Goal: Book appointment/travel/reservation

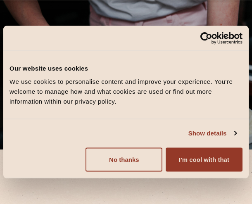
scroll to position [83, 0]
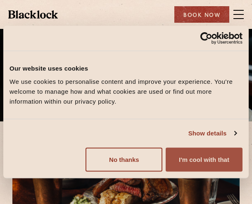
click at [223, 157] on button "I'm cool with that" at bounding box center [204, 160] width 77 height 24
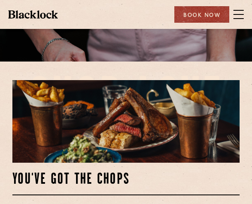
scroll to position [124, 0]
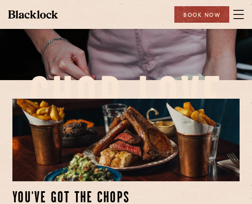
click at [214, 16] on div "Book Now" at bounding box center [202, 14] width 55 height 17
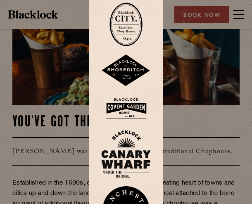
scroll to position [207, 0]
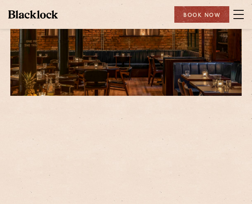
scroll to position [83, 0]
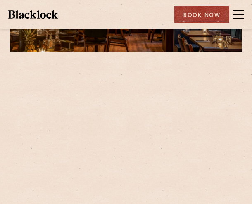
click at [242, 17] on span at bounding box center [239, 14] width 10 height 12
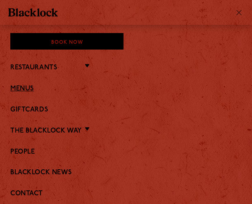
click at [18, 90] on link "Menus" at bounding box center [126, 89] width 232 height 8
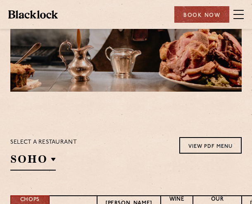
scroll to position [83, 0]
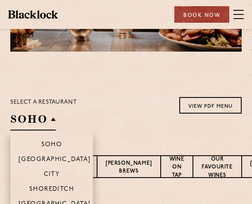
click at [34, 124] on h2 "SOHO" at bounding box center [33, 121] width 46 height 19
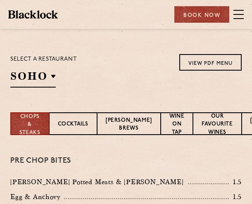
scroll to position [165, 0]
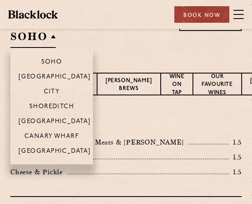
click at [42, 38] on h2 "SOHO" at bounding box center [33, 38] width 46 height 19
click at [56, 151] on p "[GEOGRAPHIC_DATA]" at bounding box center [55, 152] width 72 height 8
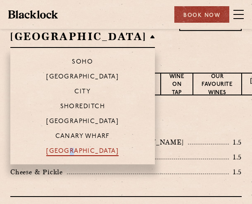
click at [65, 149] on p "[GEOGRAPHIC_DATA]" at bounding box center [82, 152] width 72 height 8
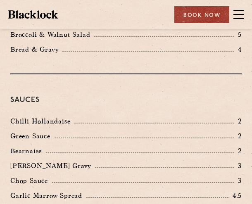
scroll to position [1489, 0]
